Goal: Register for event/course

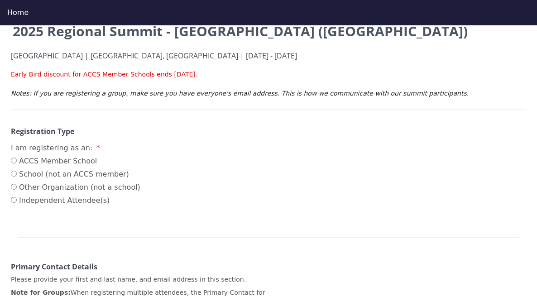
scroll to position [115, 0]
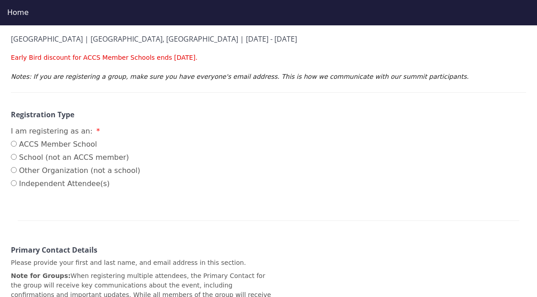
click at [44, 145] on label "ACCS Member School" at bounding box center [76, 144] width 130 height 11
click at [17, 145] on input "ACCS Member School" at bounding box center [14, 144] width 6 height 6
radio input "true"
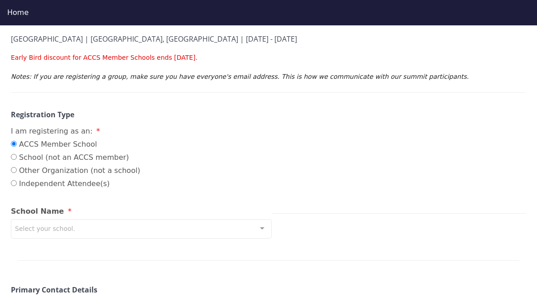
click at [75, 230] on div "Select your school." at bounding box center [141, 228] width 261 height 19
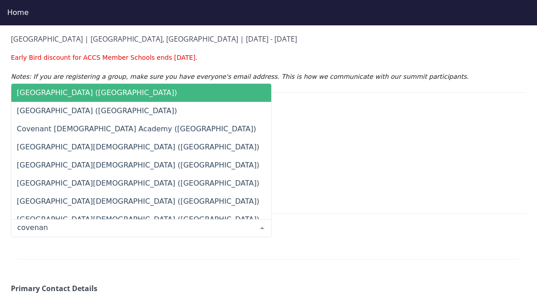
type input "covenant"
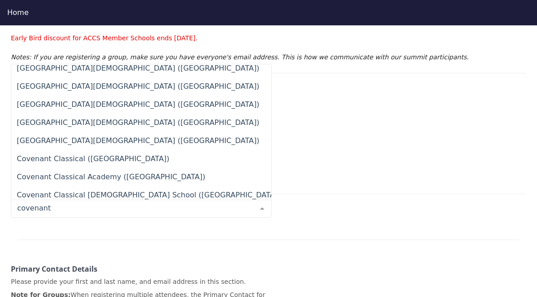
scroll to position [8, 0]
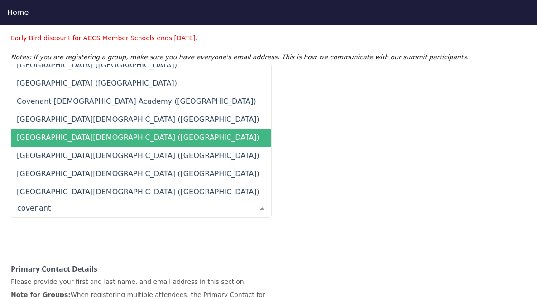
click at [127, 138] on span "[GEOGRAPHIC_DATA][DEMOGRAPHIC_DATA] ([GEOGRAPHIC_DATA])" at bounding box center [138, 137] width 243 height 9
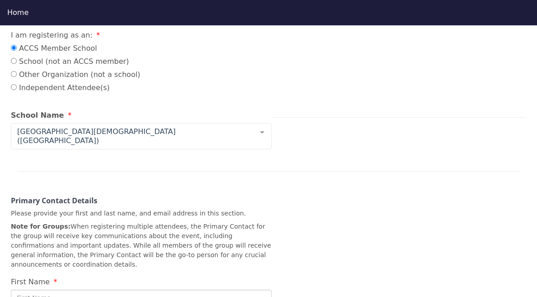
scroll to position [299, 0]
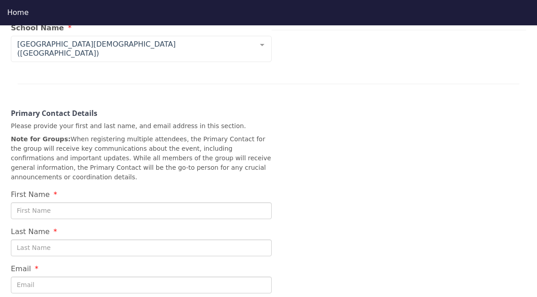
click at [73, 203] on input "First Name" at bounding box center [141, 211] width 261 height 17
type input "[PERSON_NAME]"
type input "[PERSON_NAME][EMAIL_ADDRESS][PERSON_NAME][DOMAIN_NAME]"
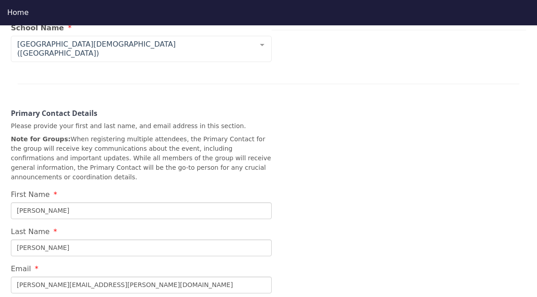
scroll to position [482, 0]
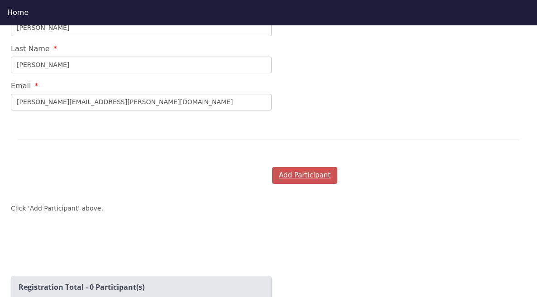
click at [313, 170] on button "Add Participant" at bounding box center [304, 175] width 65 height 17
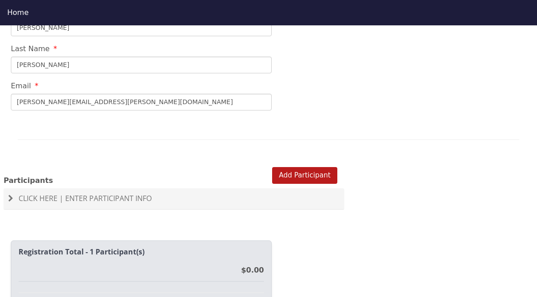
click at [83, 194] on span "Click Here | Enter Participant Info" at bounding box center [85, 199] width 133 height 10
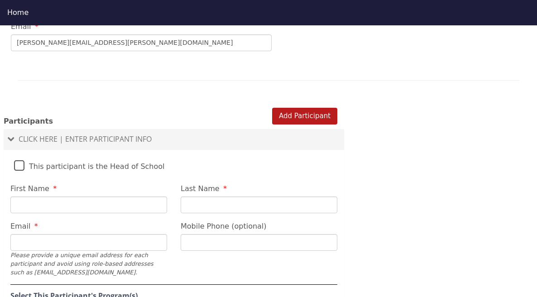
scroll to position [563, 0]
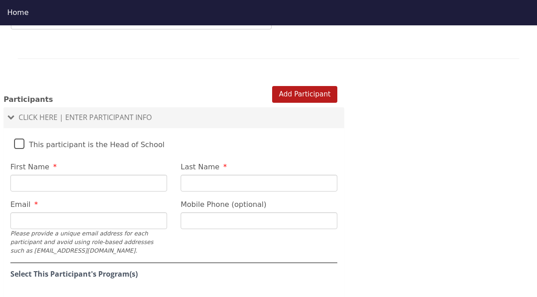
click at [101, 175] on input "First Name" at bounding box center [88, 183] width 157 height 17
type input "[PERSON_NAME]"
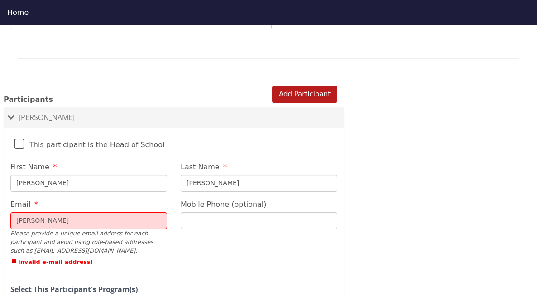
type input "[PERSON_NAME][EMAIL_ADDRESS][PERSON_NAME][DOMAIN_NAME]"
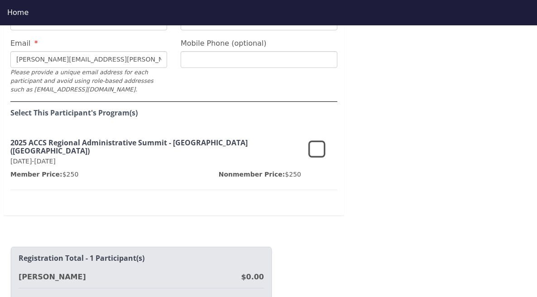
scroll to position [726, 0]
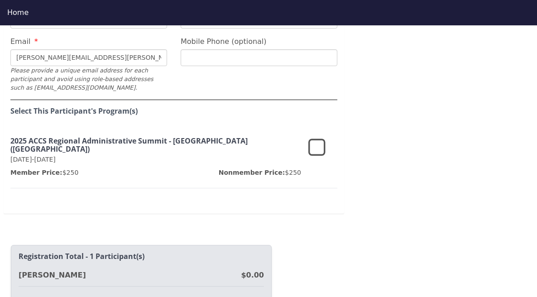
click at [319, 141] on icon at bounding box center [317, 148] width 17 height 22
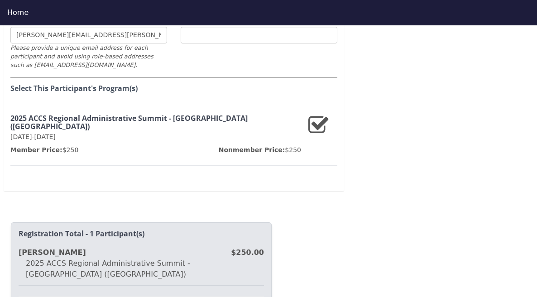
scroll to position [821, 0]
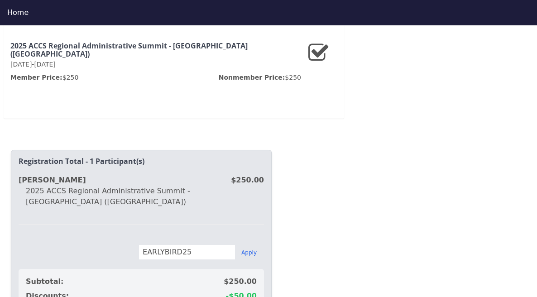
click at [182, 245] on input "EARLYBIRD25" at bounding box center [187, 252] width 97 height 15
type input "HALFTIME"
click at [253, 249] on button "Apply" at bounding box center [249, 252] width 15 height 7
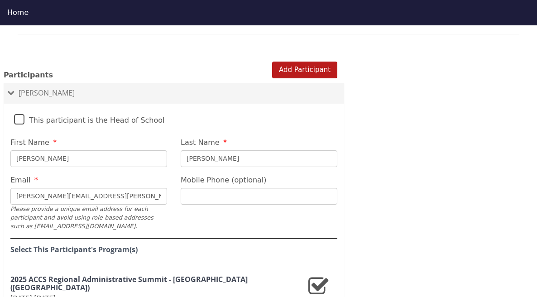
scroll to position [580, 0]
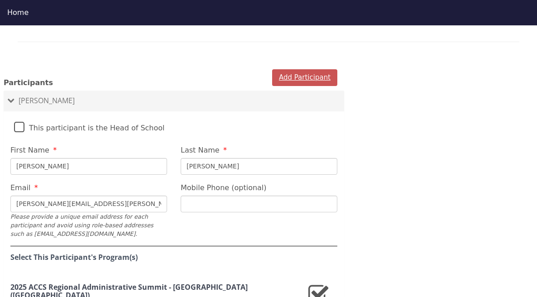
click at [283, 73] on button "Add Participant" at bounding box center [304, 77] width 65 height 17
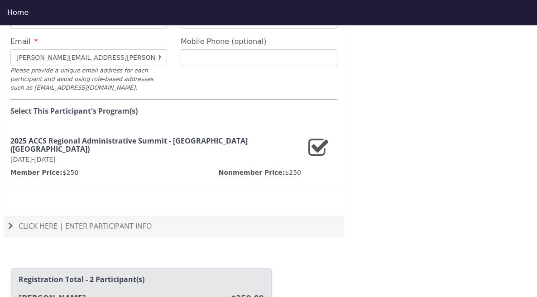
scroll to position [742, 0]
click at [105, 222] on span "Click Here | Enter Participant Info" at bounding box center [85, 227] width 133 height 10
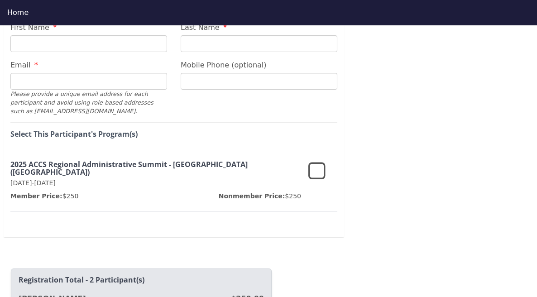
click at [314, 163] on icon at bounding box center [317, 172] width 17 height 22
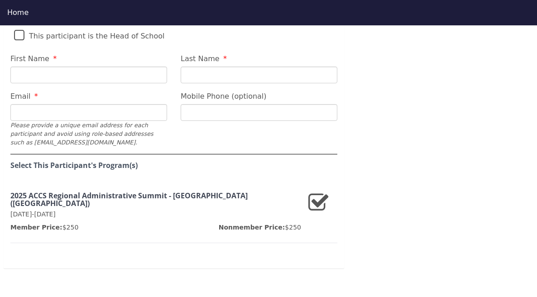
scroll to position [634, 0]
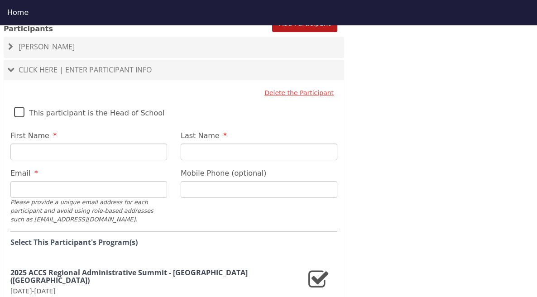
click at [59, 144] on input "First Name" at bounding box center [88, 152] width 157 height 17
type input "Dulci"
type input "[PERSON_NAME]"
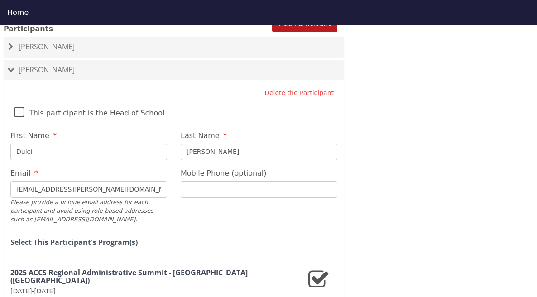
type input "[EMAIL_ADDRESS][PERSON_NAME][DOMAIN_NAME]"
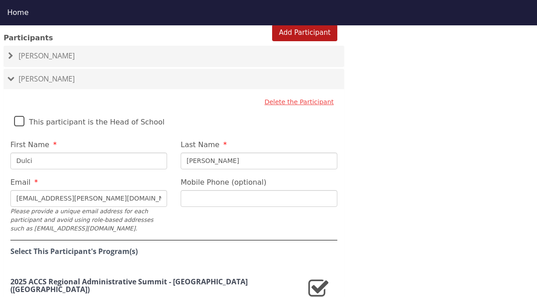
scroll to position [608, 0]
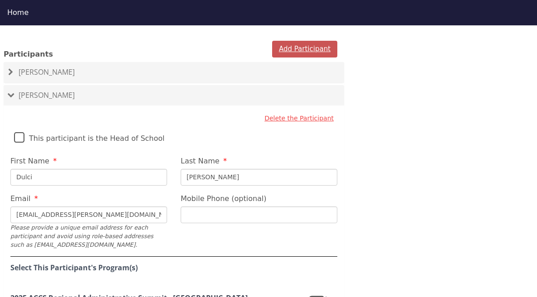
click at [304, 43] on button "Add Participant" at bounding box center [304, 49] width 65 height 17
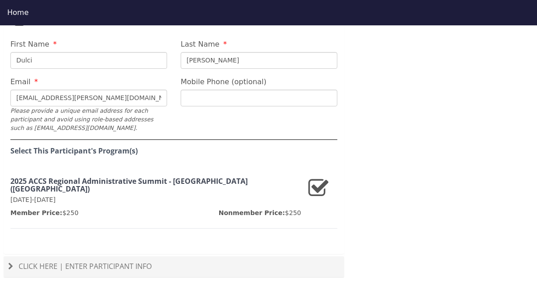
scroll to position [612, 0]
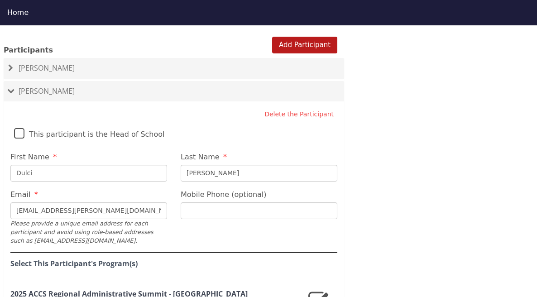
click at [68, 166] on input "Dulci" at bounding box center [88, 173] width 157 height 17
click at [68, 165] on input "Dulci" at bounding box center [88, 173] width 157 height 17
click at [308, 38] on button "Add Participant" at bounding box center [304, 45] width 65 height 17
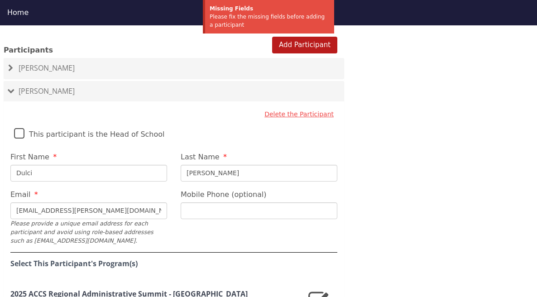
click at [10, 88] on span at bounding box center [10, 90] width 7 height 5
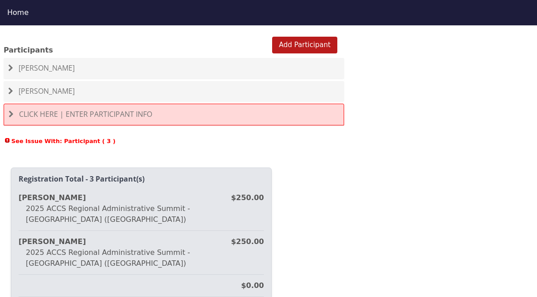
click at [74, 109] on span "Click Here | Enter Participant Info" at bounding box center [85, 114] width 133 height 10
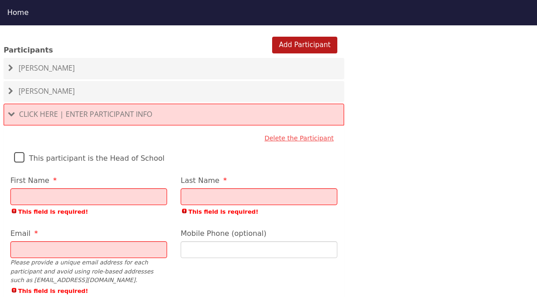
click at [62, 190] on input "First Name" at bounding box center [88, 197] width 157 height 17
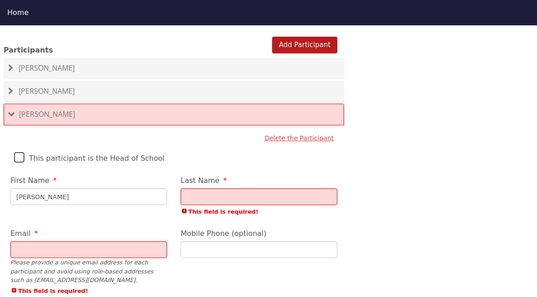
type input "[PERSON_NAME]"
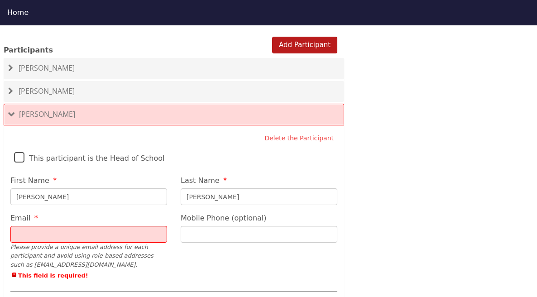
type input "[PERSON_NAME]"
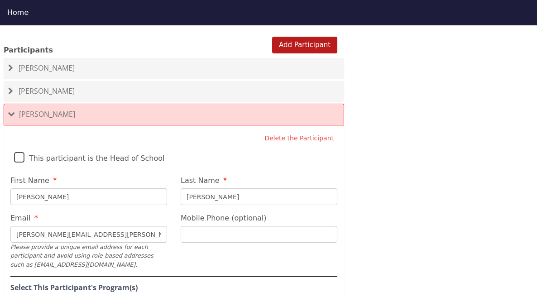
type input "[PERSON_NAME][EMAIL_ADDRESS][PERSON_NAME][DOMAIN_NAME]"
click at [279, 37] on button "Add Participant" at bounding box center [304, 45] width 65 height 17
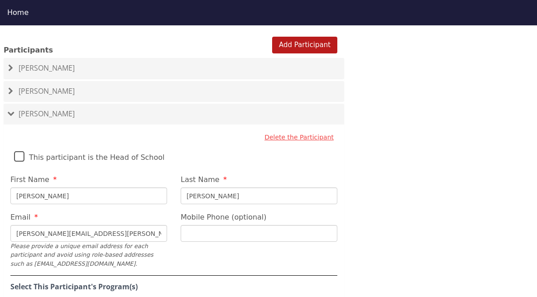
click at [12, 111] on span at bounding box center [10, 113] width 7 height 5
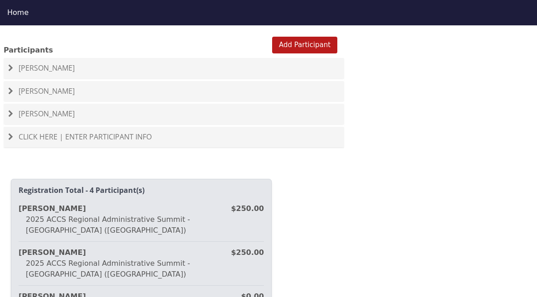
click at [47, 132] on span "Click Here | Enter Participant Info" at bounding box center [85, 137] width 133 height 10
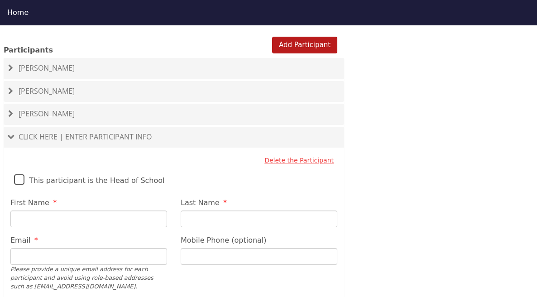
click at [39, 211] on input "First Name" at bounding box center [88, 219] width 157 height 17
type input "[PERSON_NAME]"
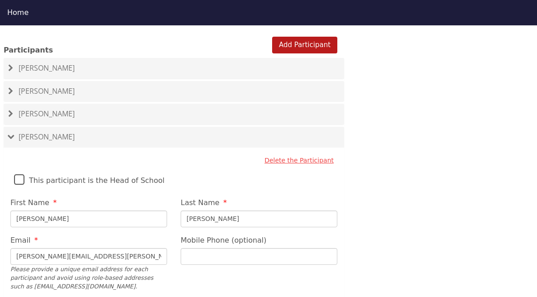
type input "[PERSON_NAME][EMAIL_ADDRESS][PERSON_NAME][DOMAIN_NAME]"
click at [308, 37] on button "Add Participant" at bounding box center [304, 45] width 65 height 17
click at [18, 133] on h4 "[PERSON_NAME]" at bounding box center [174, 137] width 332 height 8
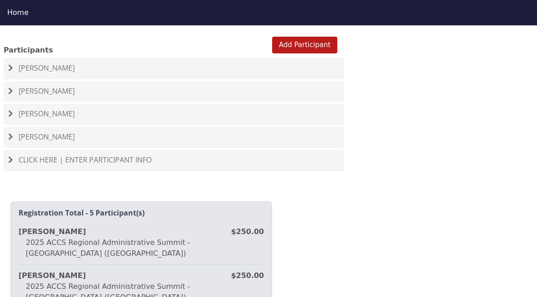
click at [43, 155] on span "Click Here | Enter Participant Info" at bounding box center [85, 160] width 133 height 10
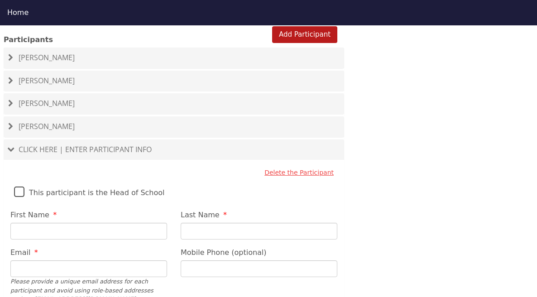
scroll to position [622, 0]
click at [53, 224] on input "First Name" at bounding box center [88, 232] width 157 height 17
type input "[PERSON_NAME]"
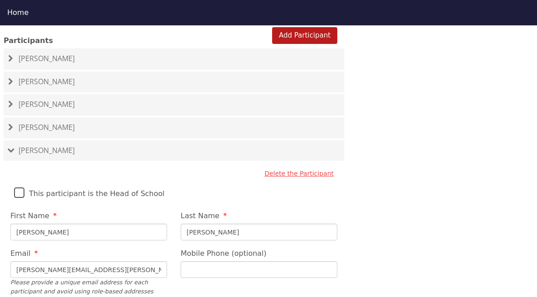
type input "[PERSON_NAME][EMAIL_ADDRESS][PERSON_NAME][DOMAIN_NAME]"
click at [300, 29] on button "Add Participant" at bounding box center [304, 35] width 65 height 17
click at [41, 145] on span "[PERSON_NAME]" at bounding box center [47, 150] width 56 height 10
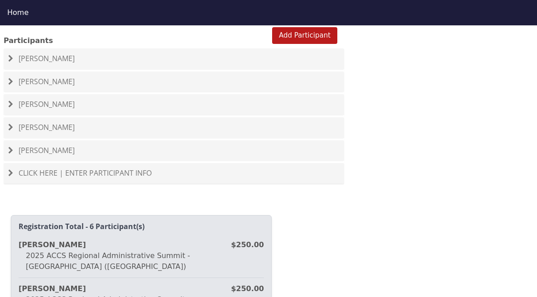
click at [40, 168] on span "Click Here | Enter Participant Info" at bounding box center [85, 173] width 133 height 10
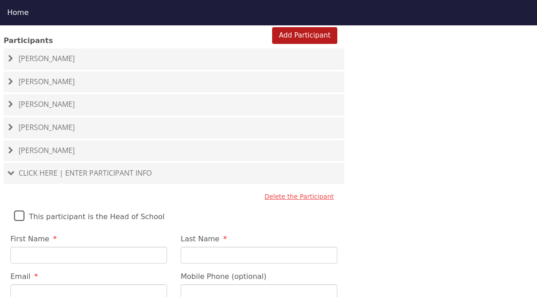
click at [48, 247] on input "First Name" at bounding box center [88, 255] width 157 height 17
type input "[PERSON_NAME]"
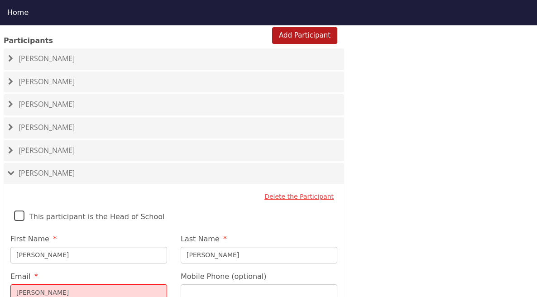
type input "[PERSON_NAME][EMAIL_ADDRESS][PERSON_NAME][DOMAIN_NAME]"
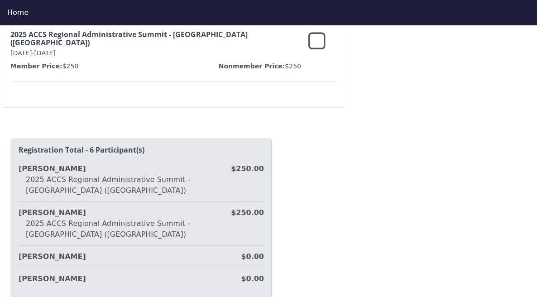
scroll to position [935, 0]
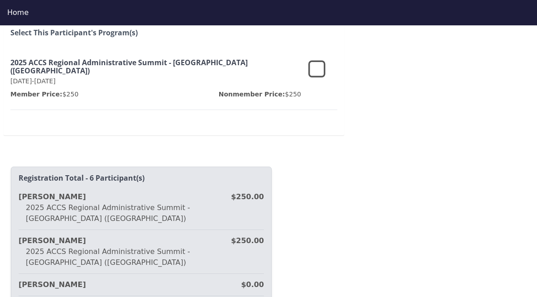
click at [316, 61] on icon at bounding box center [317, 70] width 17 height 22
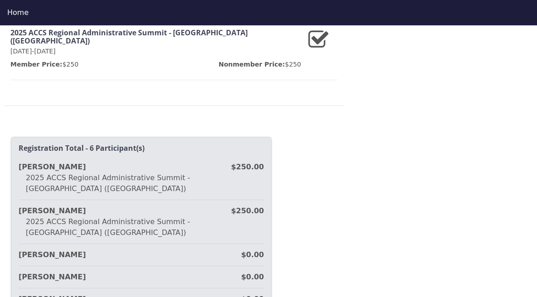
scroll to position [1009, 0]
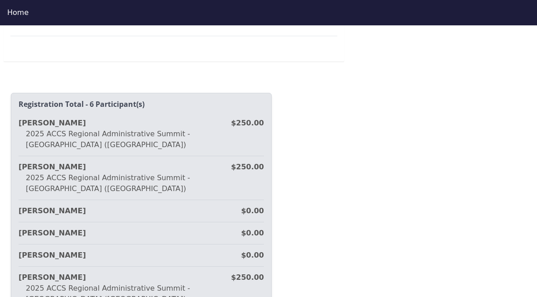
click at [102, 206] on div "[PERSON_NAME]" at bounding box center [130, 211] width 223 height 11
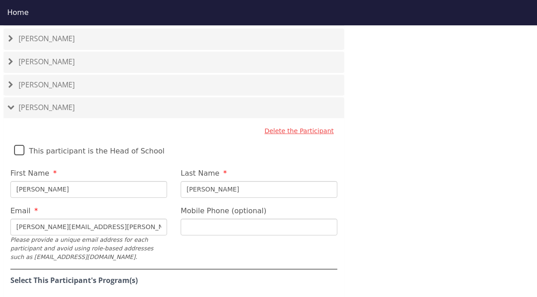
scroll to position [688, 0]
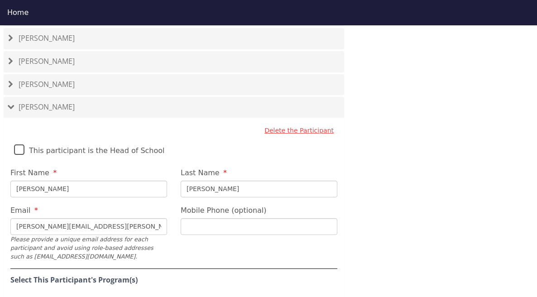
drag, startPoint x: 10, startPoint y: 98, endPoint x: 11, endPoint y: 93, distance: 5.5
click at [10, 105] on span at bounding box center [10, 107] width 7 height 5
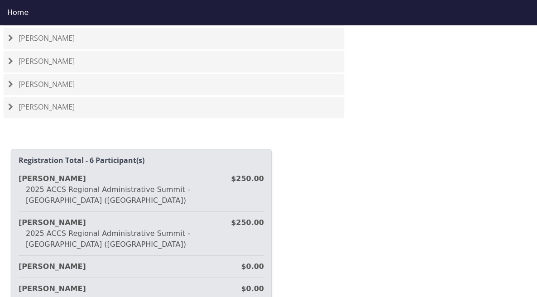
click at [11, 81] on span at bounding box center [10, 84] width 5 height 7
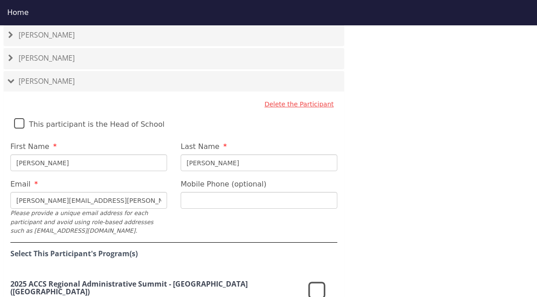
scroll to position [692, 0]
click at [315, 287] on icon at bounding box center [317, 291] width 17 height 22
click at [14, 54] on h4 "[PERSON_NAME]" at bounding box center [174, 58] width 332 height 8
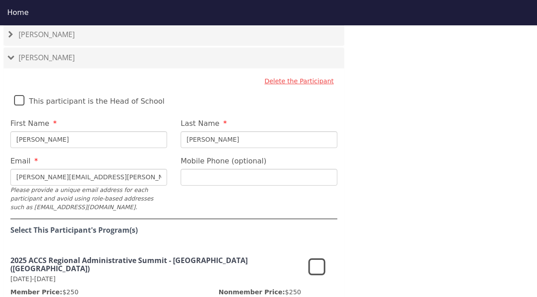
click at [312, 257] on icon at bounding box center [317, 268] width 17 height 22
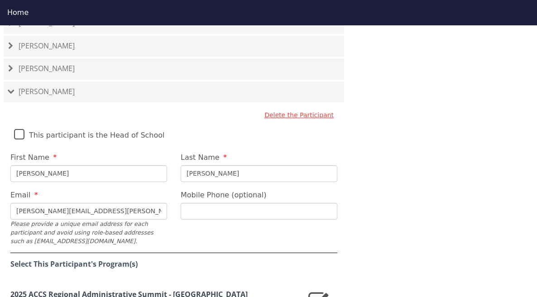
scroll to position [649, 0]
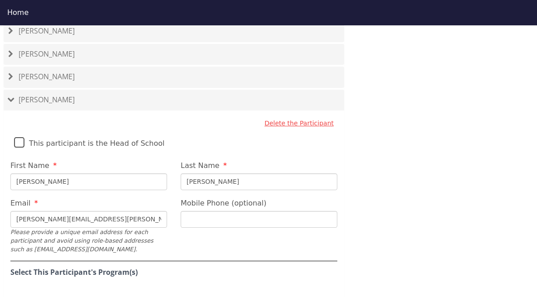
click at [10, 73] on span at bounding box center [10, 76] width 5 height 7
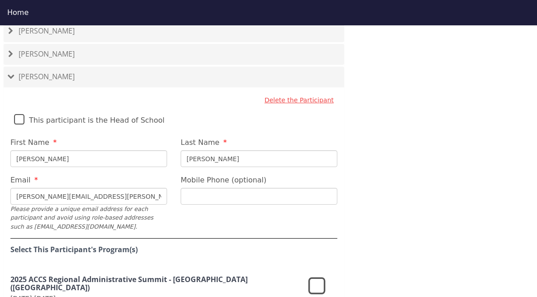
click at [316, 280] on icon at bounding box center [317, 287] width 17 height 22
click at [11, 50] on span at bounding box center [10, 53] width 5 height 7
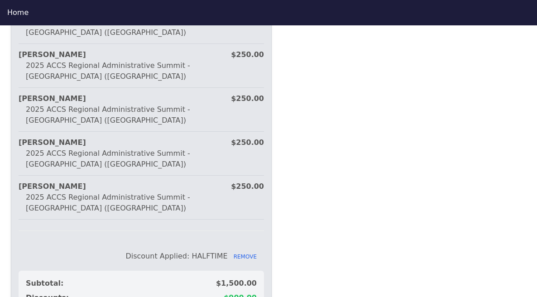
scroll to position [1199, 0]
